Goal: Task Accomplishment & Management: Manage account settings

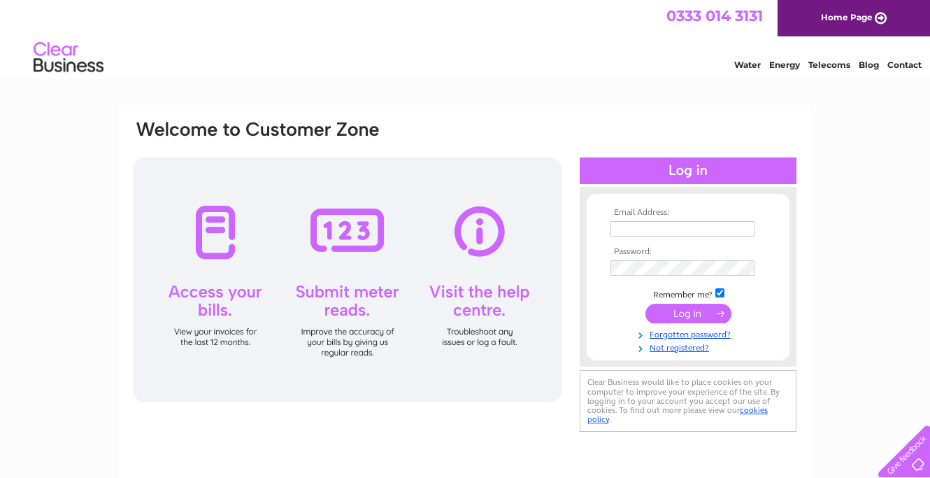
click at [644, 223] on input "text" at bounding box center [683, 228] width 144 height 15
type input "[EMAIL_ADDRESS][DOMAIN_NAME]"
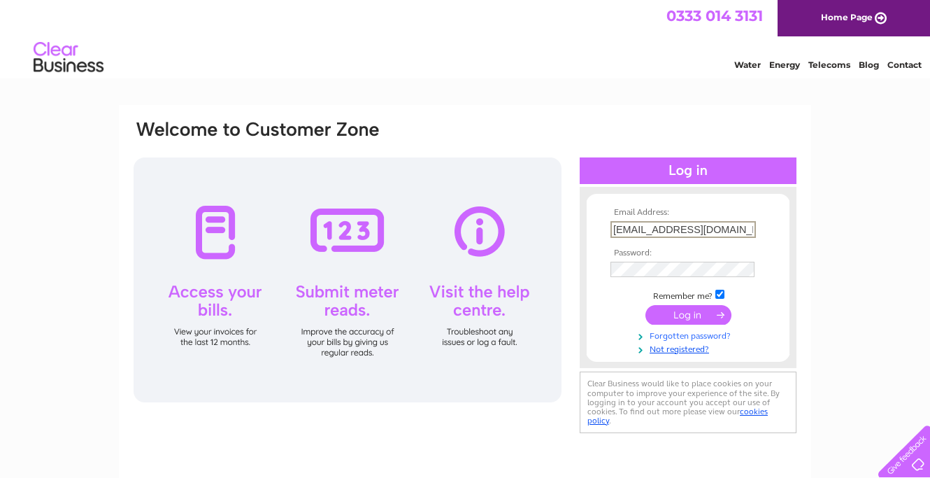
click at [687, 337] on link "Forgotten password?" at bounding box center [690, 334] width 159 height 13
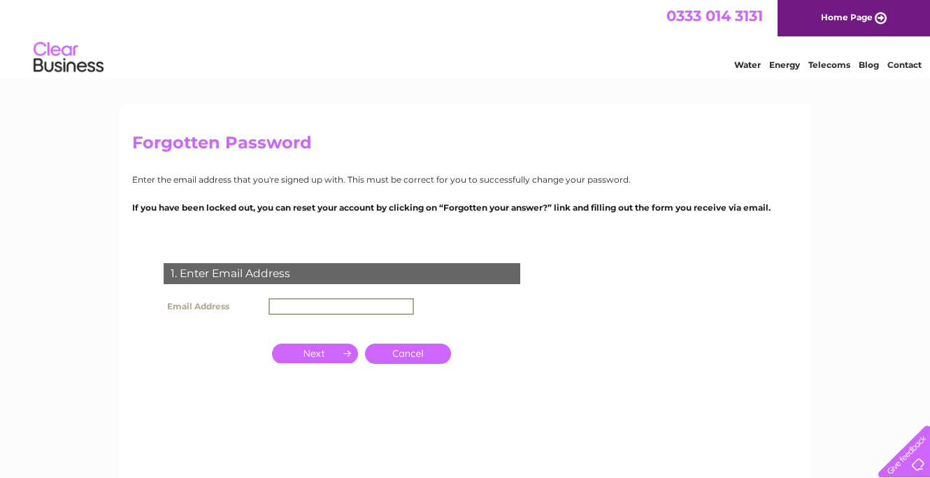
click at [282, 299] on input "text" at bounding box center [342, 306] width 146 height 17
click at [339, 354] on input "button" at bounding box center [315, 354] width 86 height 20
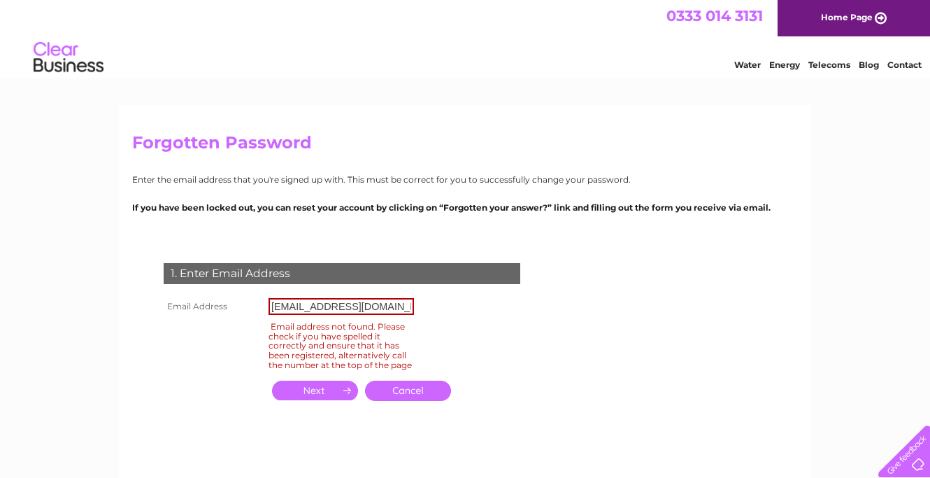
click at [337, 303] on input "[EMAIL_ADDRESS][DOMAIN_NAME]" at bounding box center [342, 306] width 146 height 17
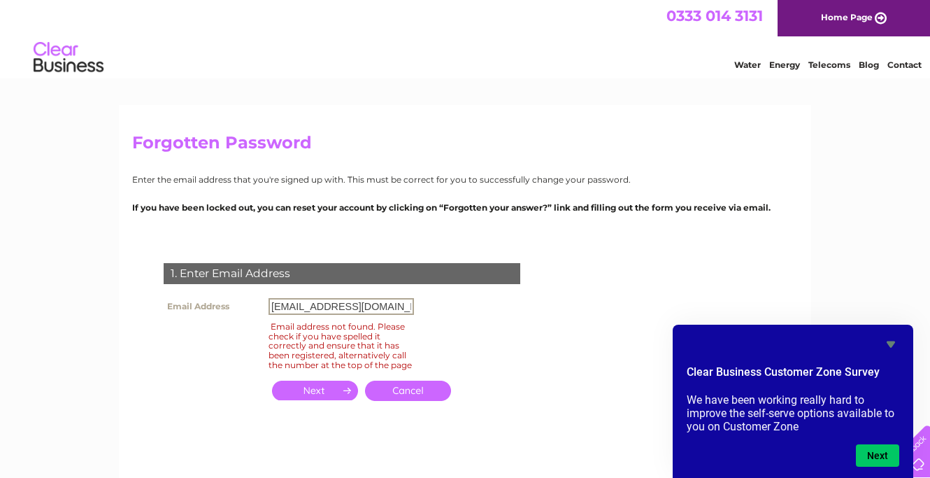
type input "[EMAIL_ADDRESS][DOMAIN_NAME]"
click input "submit" at bounding box center [0, 0] width 0 height 0
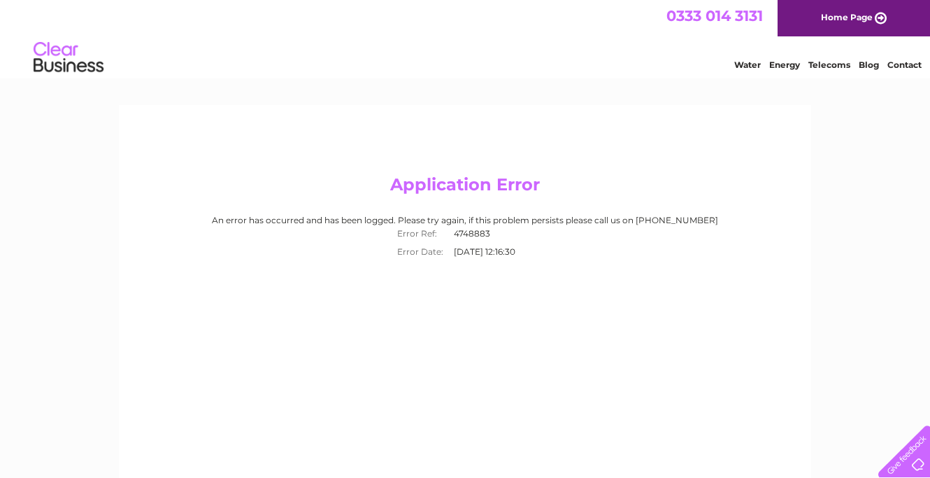
click at [61, 57] on img at bounding box center [68, 57] width 71 height 43
click at [849, 24] on link "Home Page" at bounding box center [854, 18] width 153 height 36
